Goal: Task Accomplishment & Management: Use online tool/utility

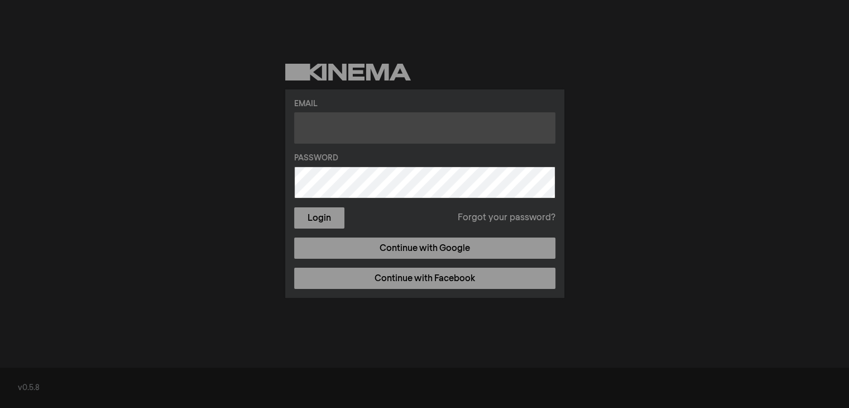
click at [385, 128] on input "text" at bounding box center [424, 127] width 261 height 31
type input "[EMAIL_ADDRESS][DOMAIN_NAME]"
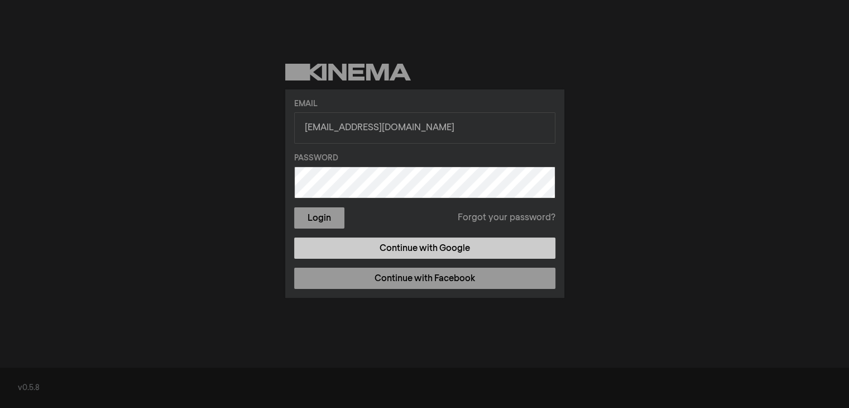
click at [391, 246] on link "Continue with Google" at bounding box center [424, 247] width 261 height 21
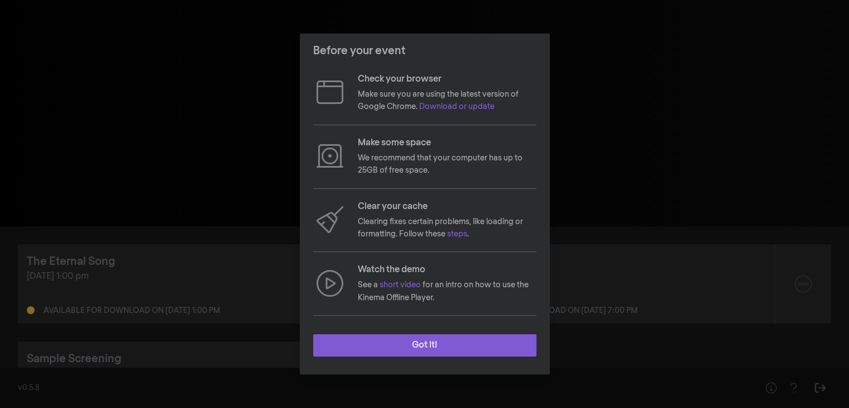
click at [426, 345] on button "Got it!" at bounding box center [424, 345] width 223 height 22
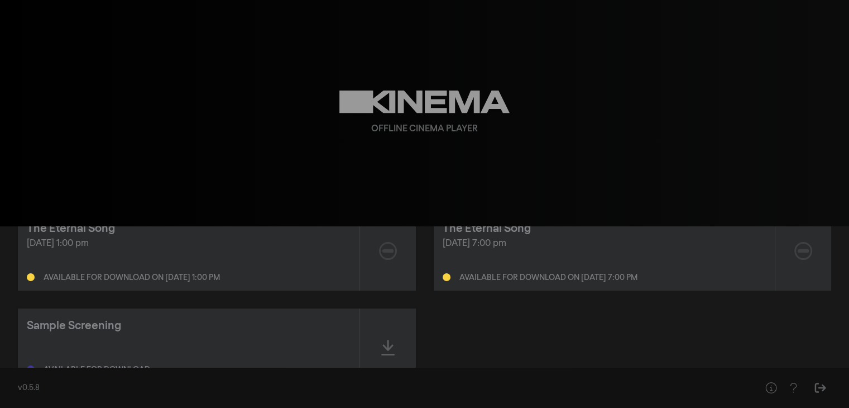
scroll to position [78, 0]
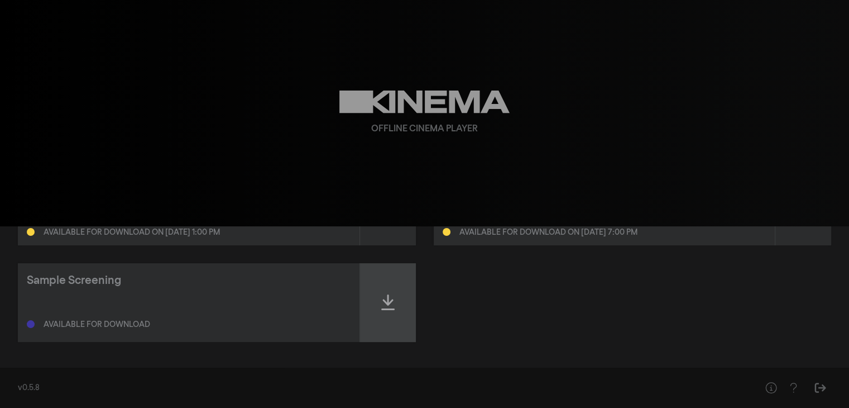
click at [387, 300] on icon at bounding box center [387, 302] width 13 height 16
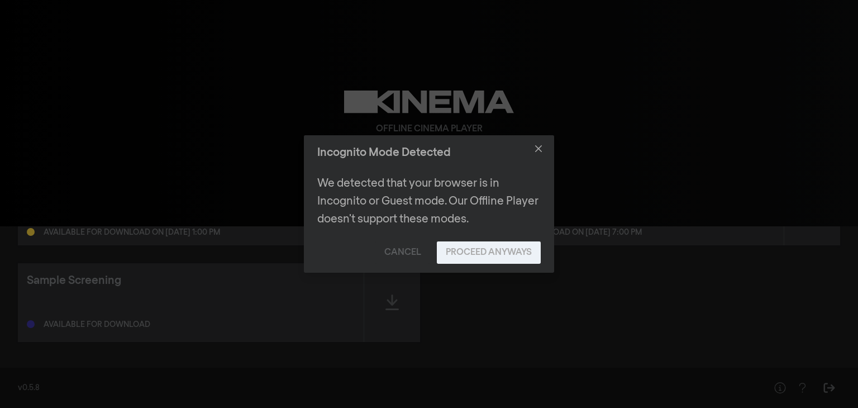
click at [482, 251] on button "Proceed Anyways" at bounding box center [489, 252] width 104 height 22
